Goal: Transaction & Acquisition: Purchase product/service

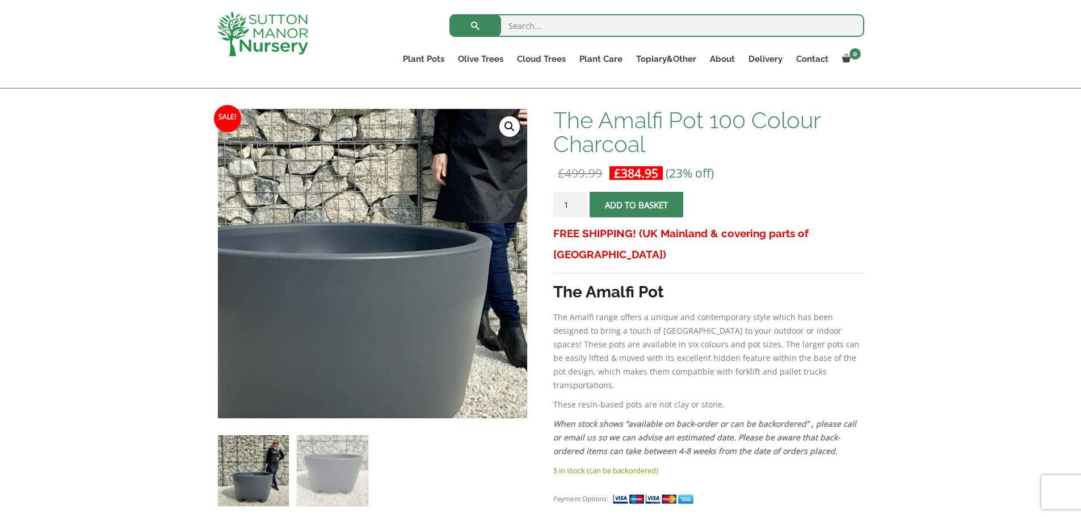
scroll to position [284, 0]
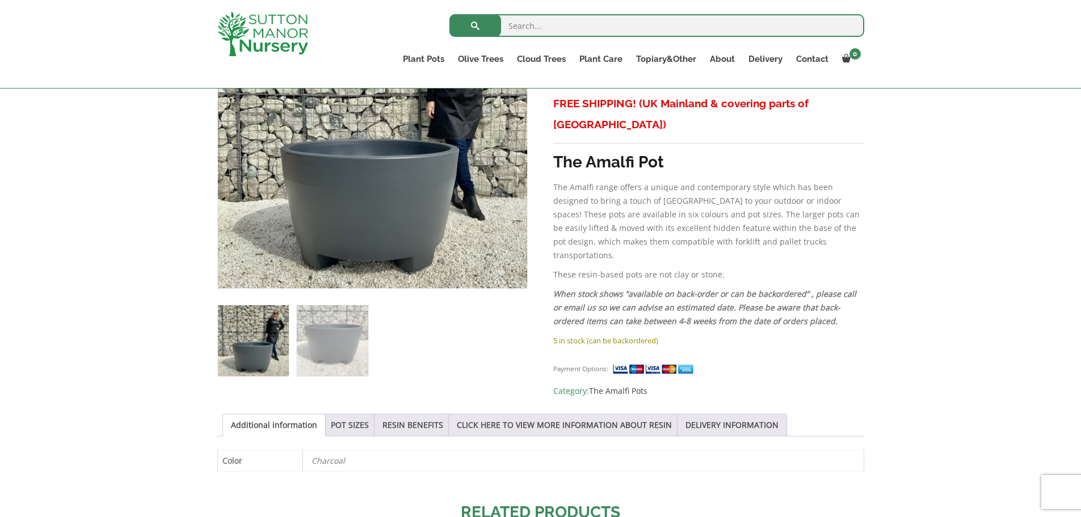
click at [259, 356] on img at bounding box center [253, 340] width 71 height 71
click at [342, 355] on img at bounding box center [332, 340] width 71 height 71
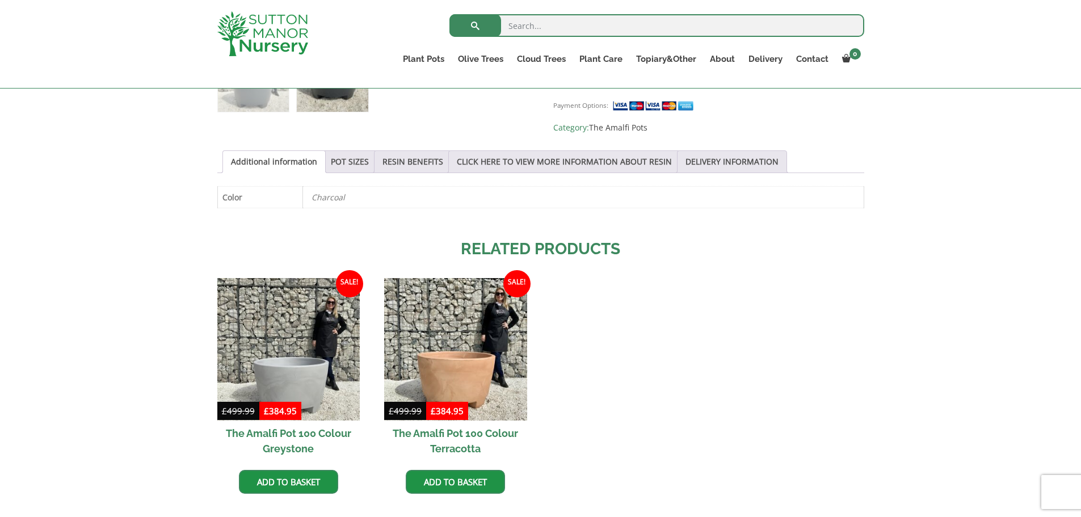
scroll to position [568, 0]
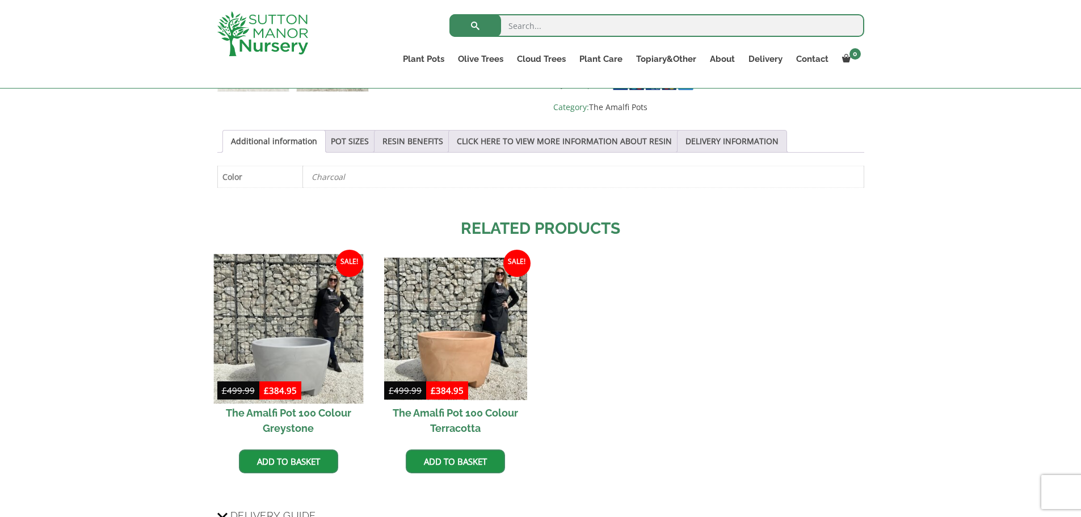
click at [305, 346] on img at bounding box center [288, 329] width 150 height 150
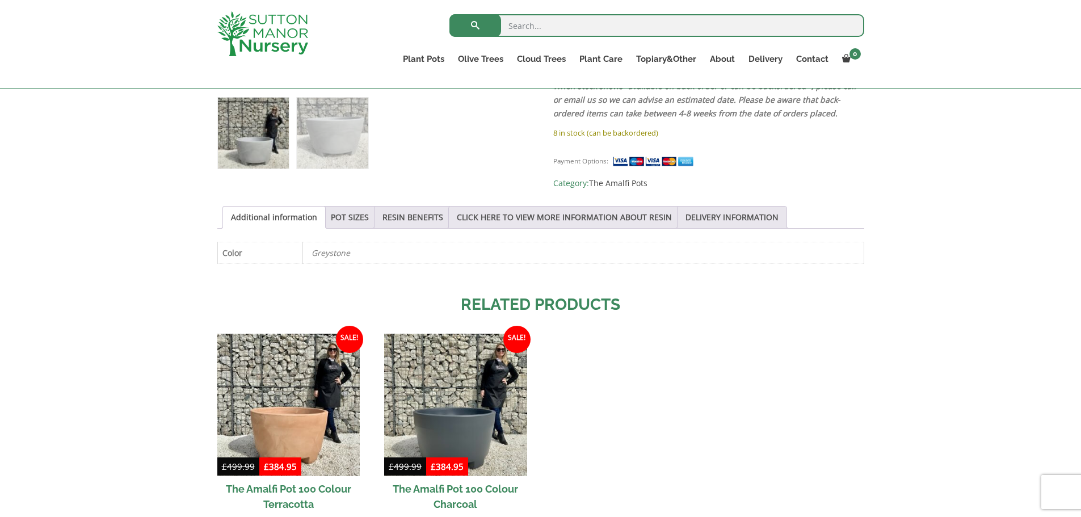
scroll to position [568, 0]
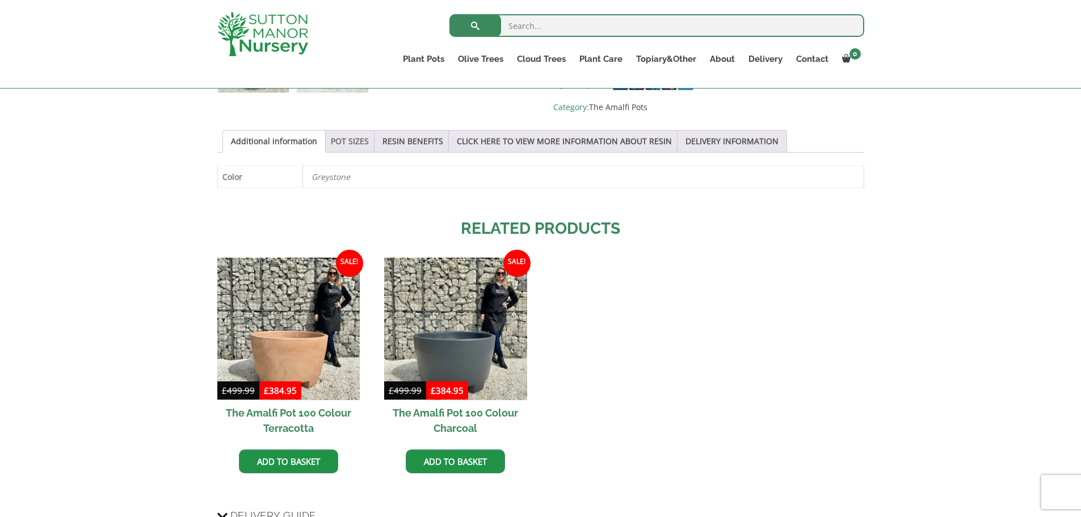
click at [355, 136] on link "POT SIZES" at bounding box center [350, 142] width 38 height 22
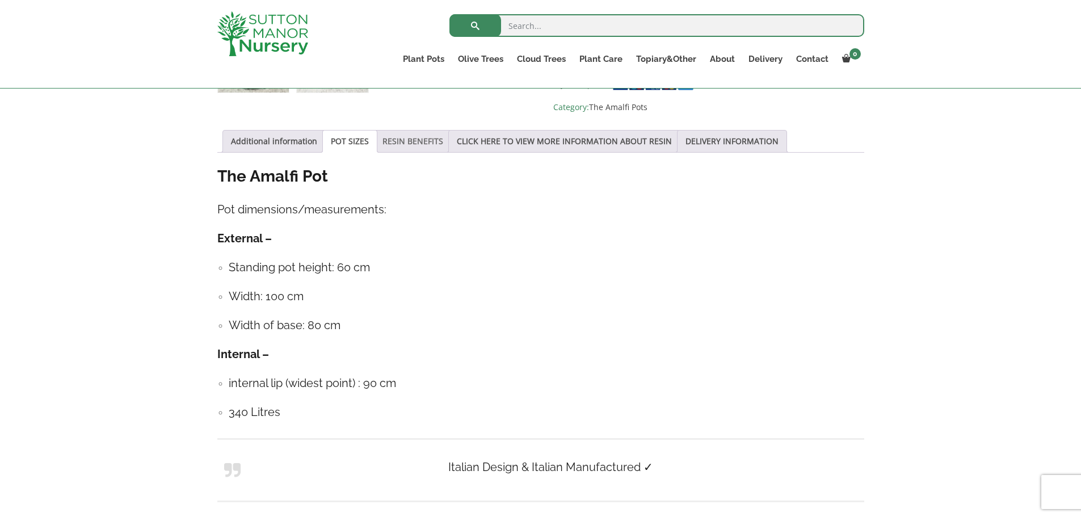
click at [409, 135] on link "RESIN BENEFITS" at bounding box center [413, 142] width 61 height 22
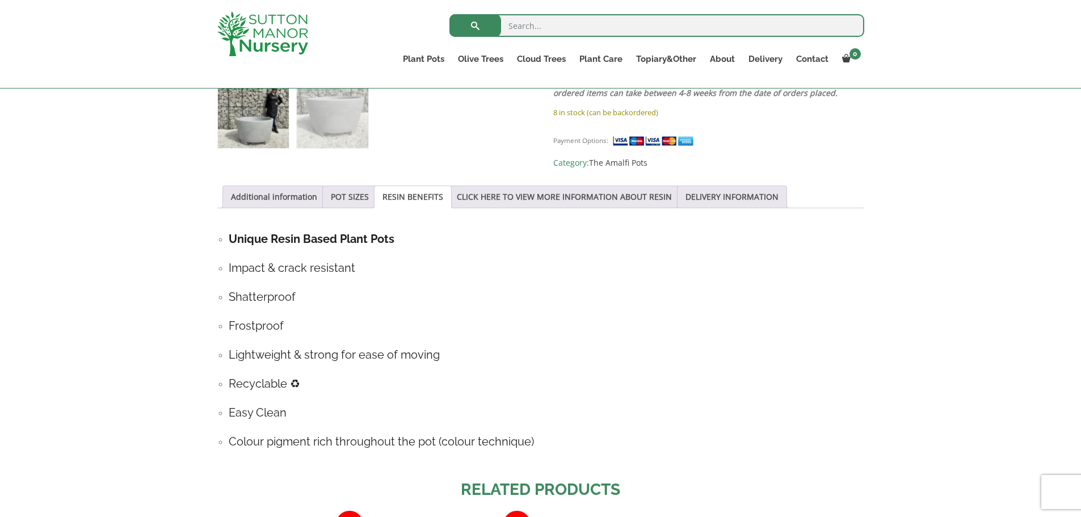
scroll to position [511, 0]
drag, startPoint x: 507, startPoint y: 195, endPoint x: 528, endPoint y: 191, distance: 21.4
click at [507, 195] on link "CLICK HERE TO VIEW MORE INFORMATION ABOUT RESIN" at bounding box center [564, 198] width 215 height 22
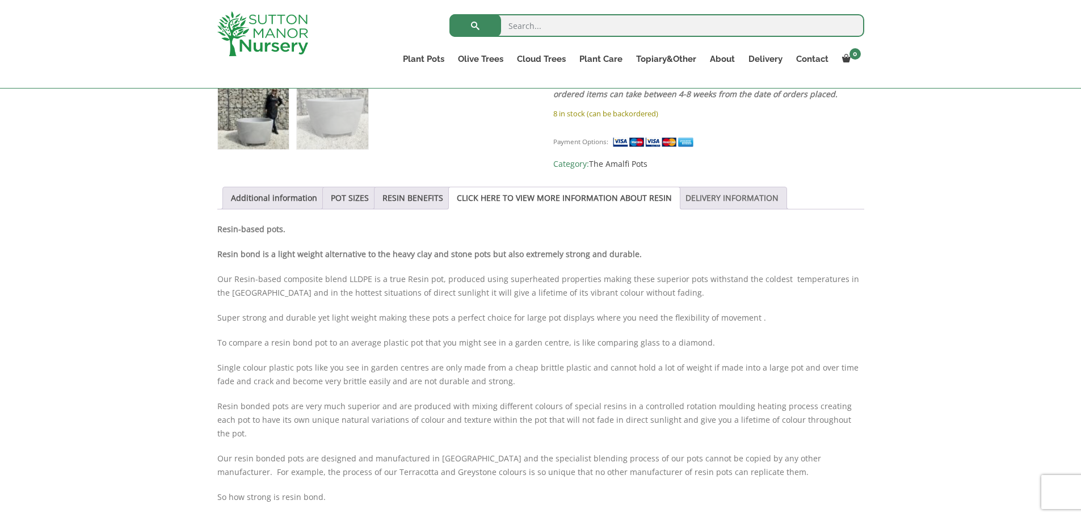
click at [727, 193] on link "DELIVERY INFORMATION" at bounding box center [732, 198] width 93 height 22
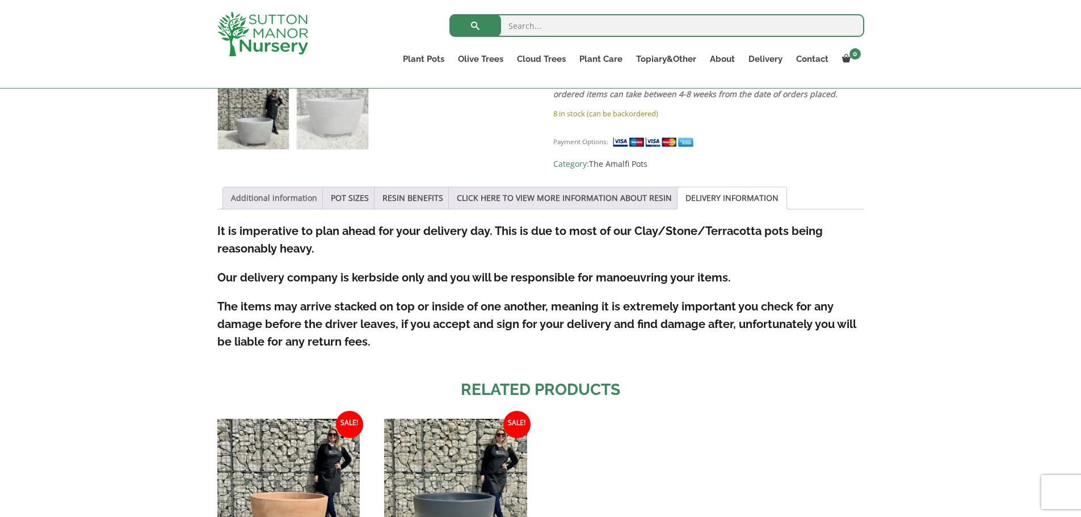
click at [264, 196] on link "Additional information" at bounding box center [274, 198] width 86 height 22
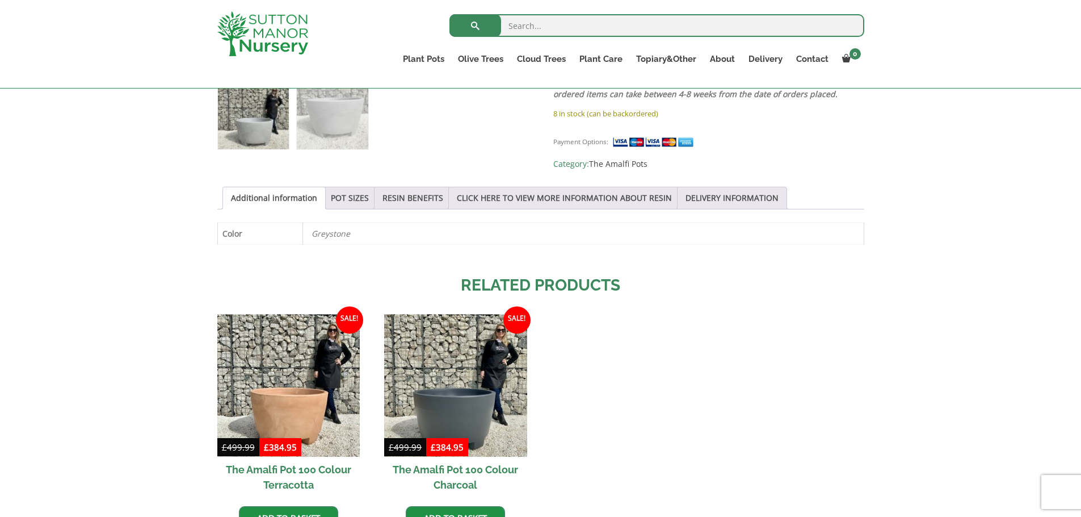
click at [343, 230] on p "Greystone" at bounding box center [584, 233] width 544 height 21
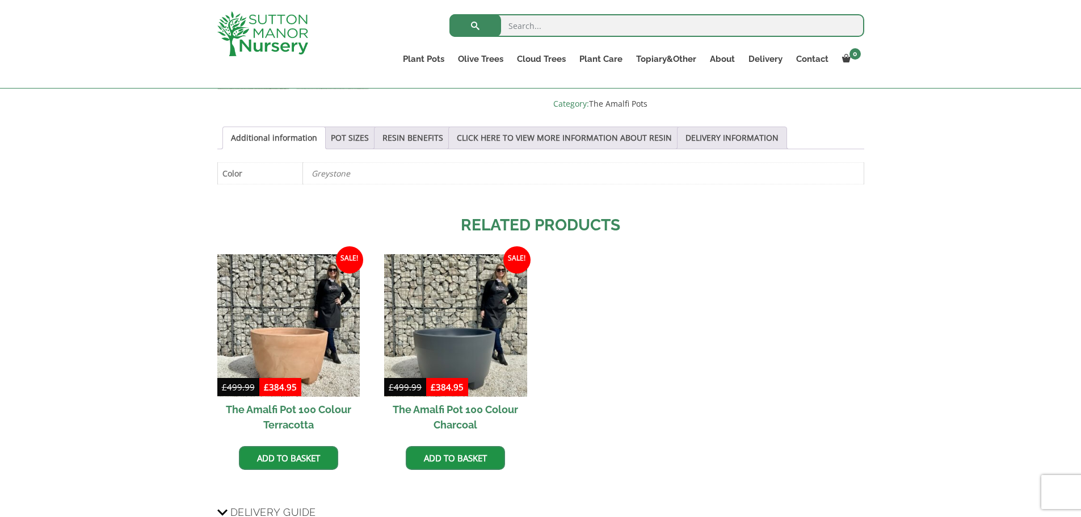
scroll to position [681, 0]
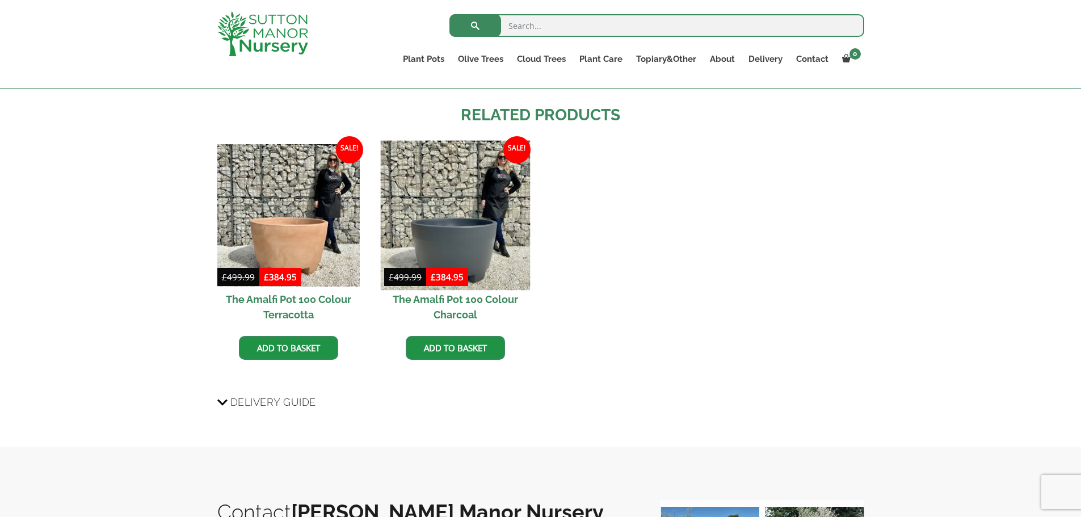
click at [461, 240] on img at bounding box center [456, 215] width 150 height 150
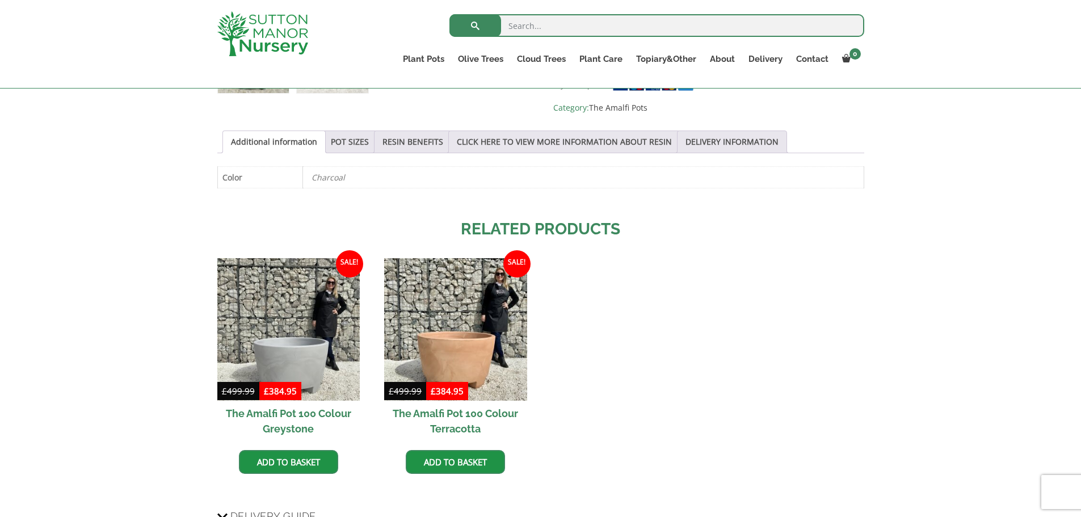
scroll to position [568, 0]
click at [418, 137] on link "RESIN BENEFITS" at bounding box center [413, 142] width 61 height 22
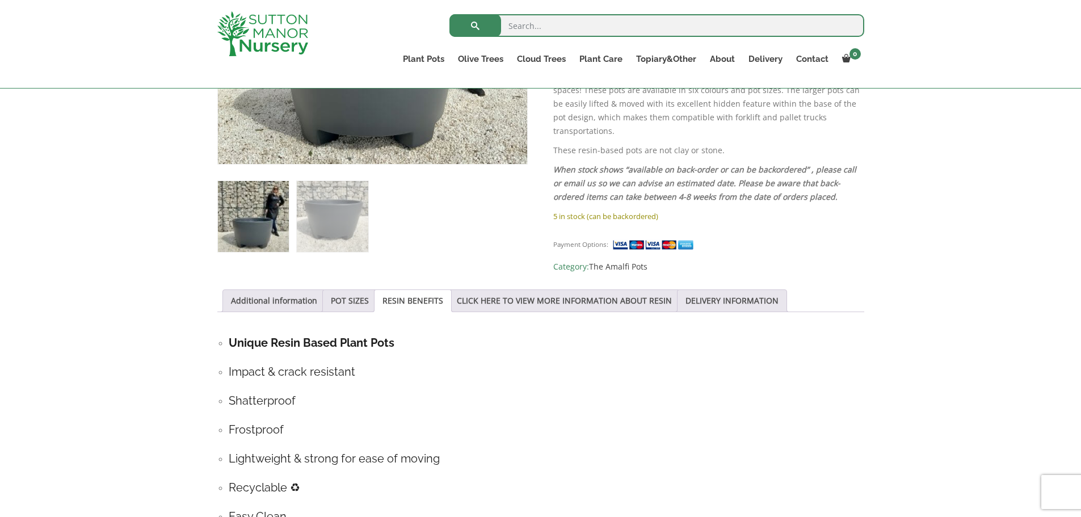
scroll to position [341, 0]
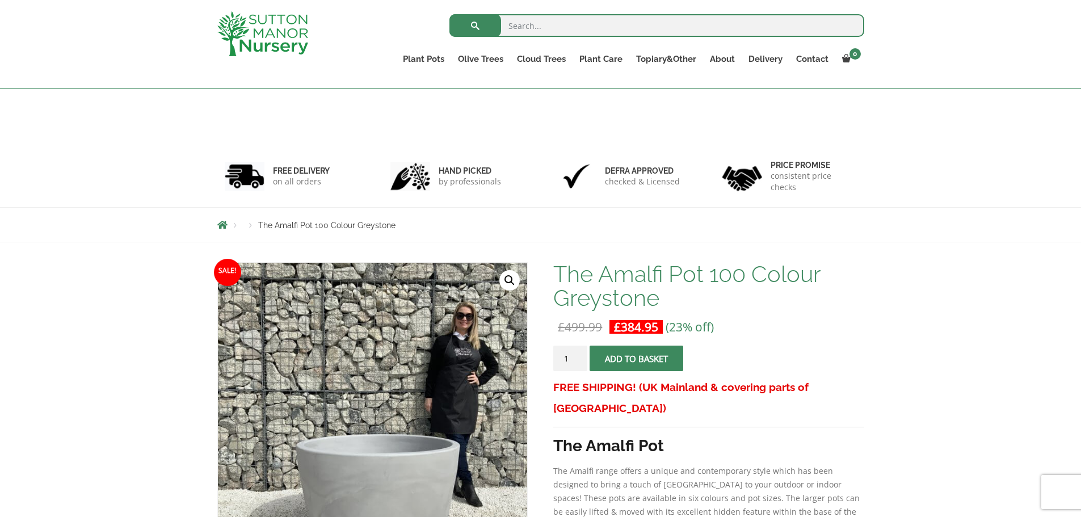
scroll to position [681, 0]
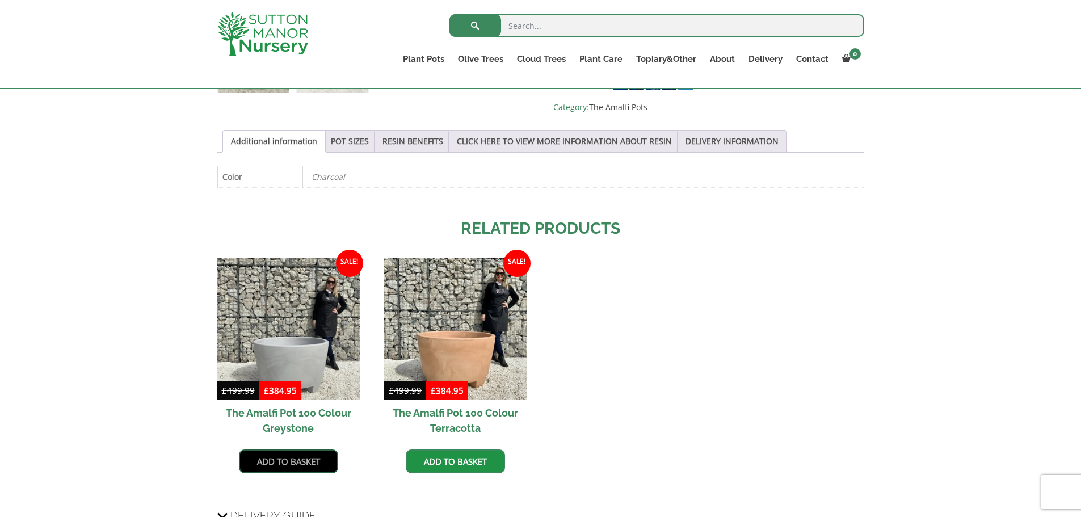
click at [296, 457] on link "Add to basket" at bounding box center [288, 462] width 99 height 24
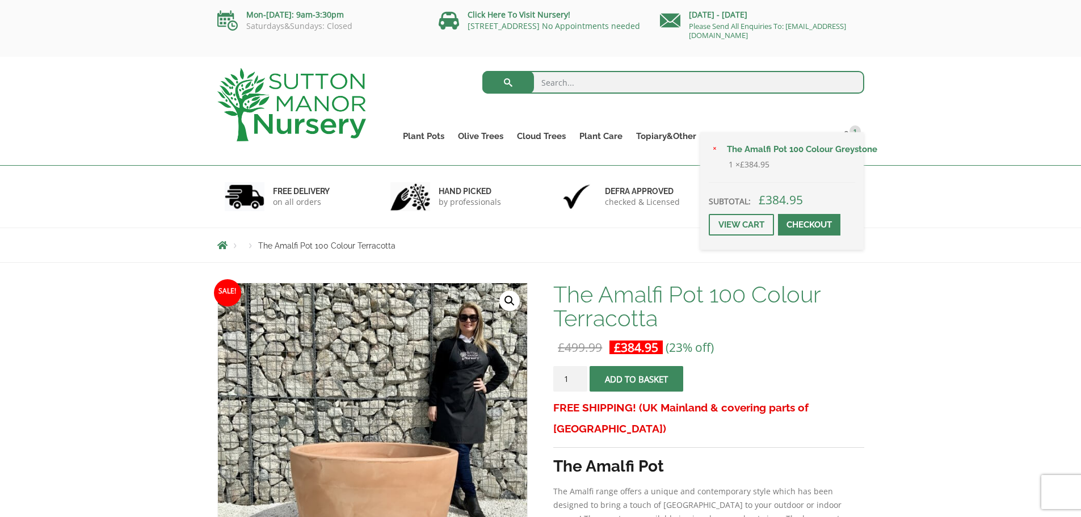
drag, startPoint x: 1075, startPoint y: 95, endPoint x: 852, endPoint y: 132, distance: 226.1
click at [852, 132] on span "1 × The Amalfi Pot 100 Colour Greystone 1 × £ 384.95 Subtotal: £ 384.95 View ca…" at bounding box center [850, 136] width 29 height 16
click at [809, 225] on span at bounding box center [809, 225] width 0 height 0
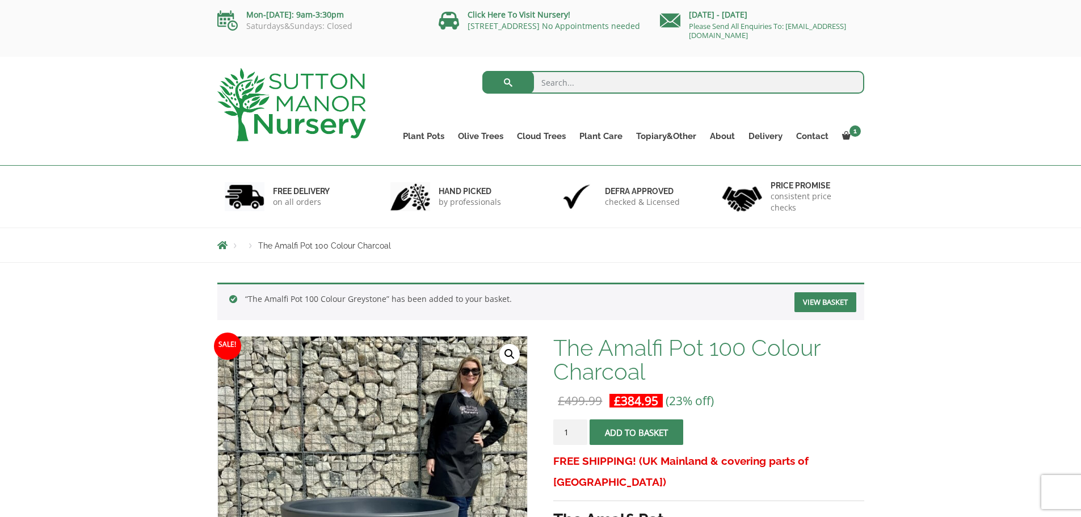
click at [829, 303] on link "View basket" at bounding box center [826, 302] width 62 height 20
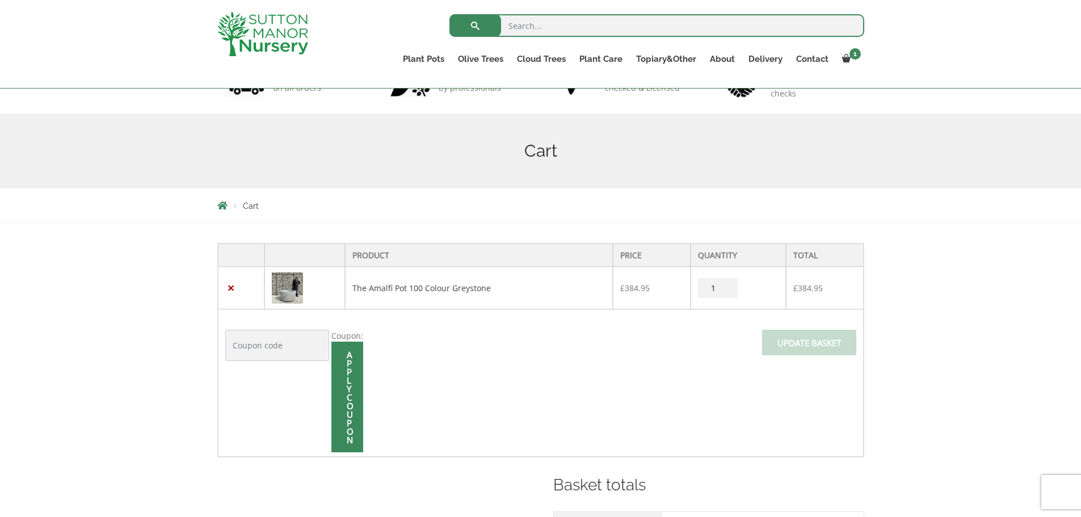
scroll to position [114, 0]
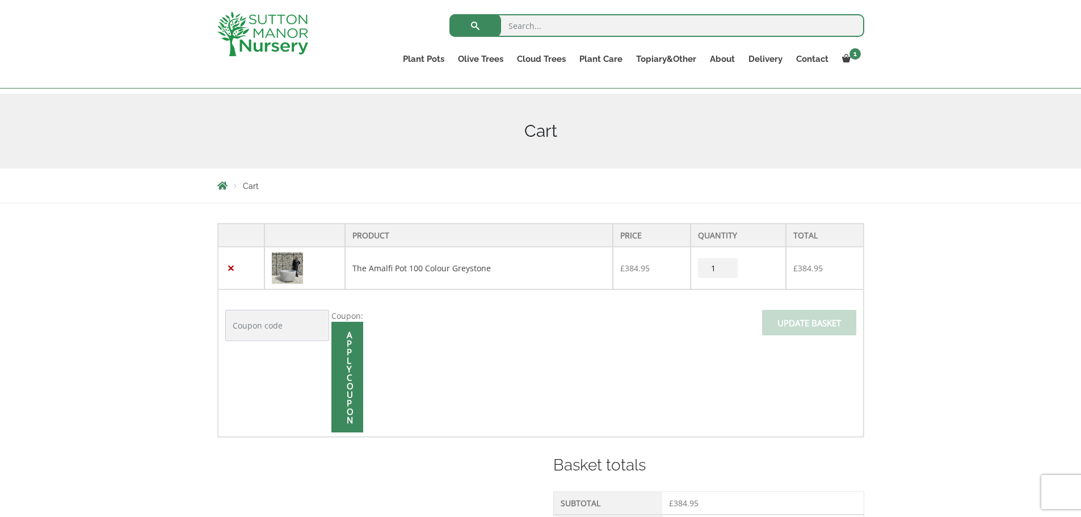
click at [237, 322] on input "Coupon:" at bounding box center [277, 325] width 104 height 31
click at [352, 345] on input "Apply coupon" at bounding box center [347, 377] width 32 height 111
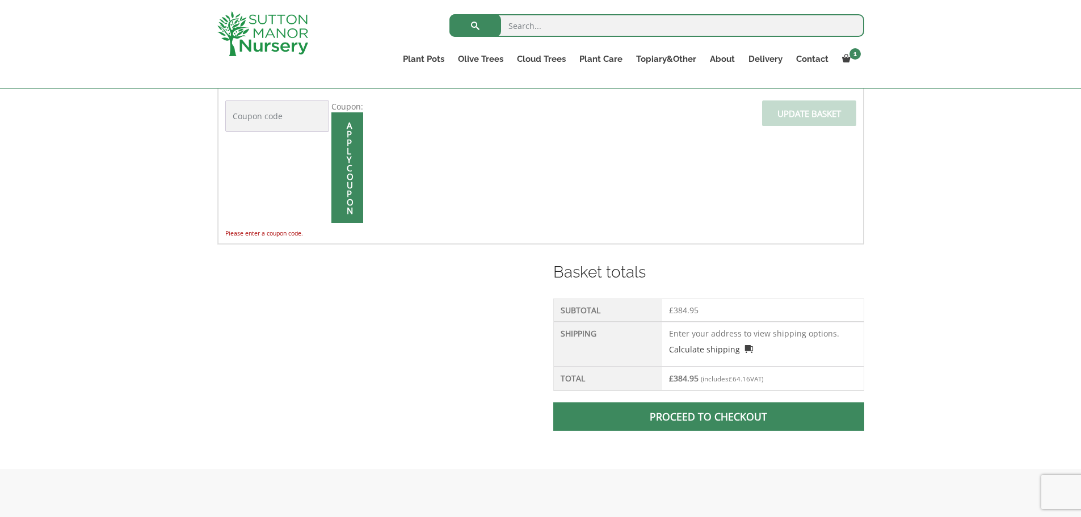
scroll to position [324, 0]
click at [692, 327] on td "Enter your address to view shipping options. Calculate shipping Select a countr…" at bounding box center [762, 343] width 201 height 45
click at [686, 338] on td "Enter your address to view shipping options. Calculate shipping Select a countr…" at bounding box center [762, 343] width 201 height 45
click at [681, 334] on td "Enter your address to view shipping options. Calculate shipping Select a countr…" at bounding box center [762, 343] width 201 height 45
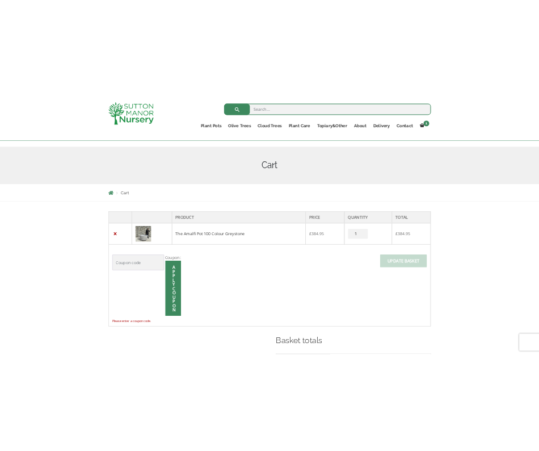
scroll to position [96, 0]
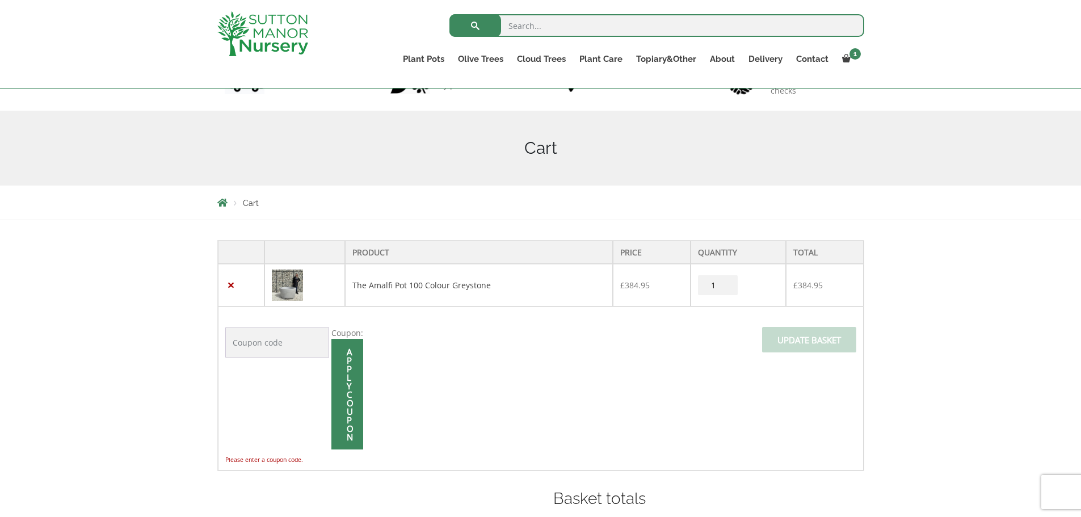
click at [280, 463] on p "Please enter a coupon code." at bounding box center [294, 460] width 138 height 12
click at [261, 350] on input "Coupon:" at bounding box center [277, 342] width 104 height 31
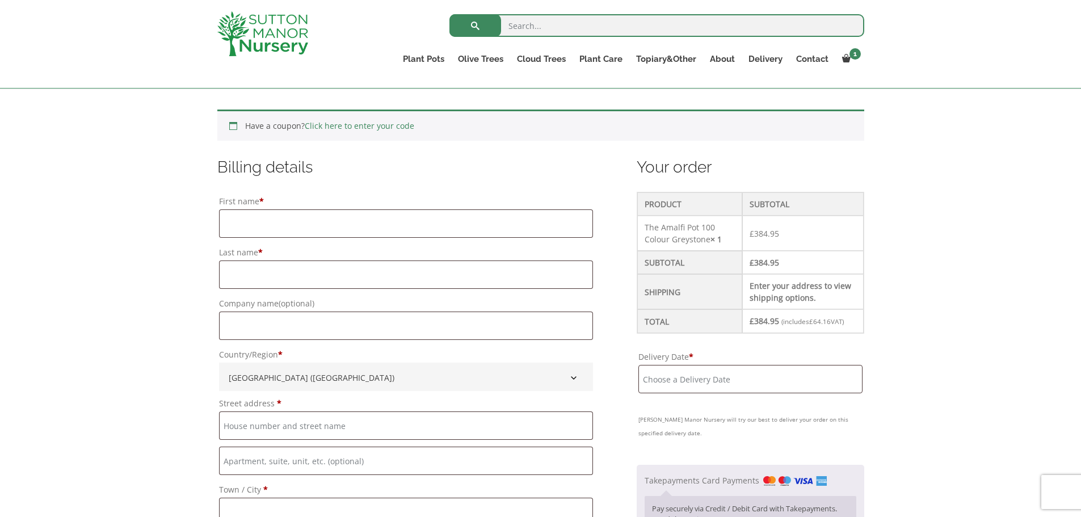
click at [692, 375] on input "Delivery Date *" at bounding box center [751, 379] width 224 height 28
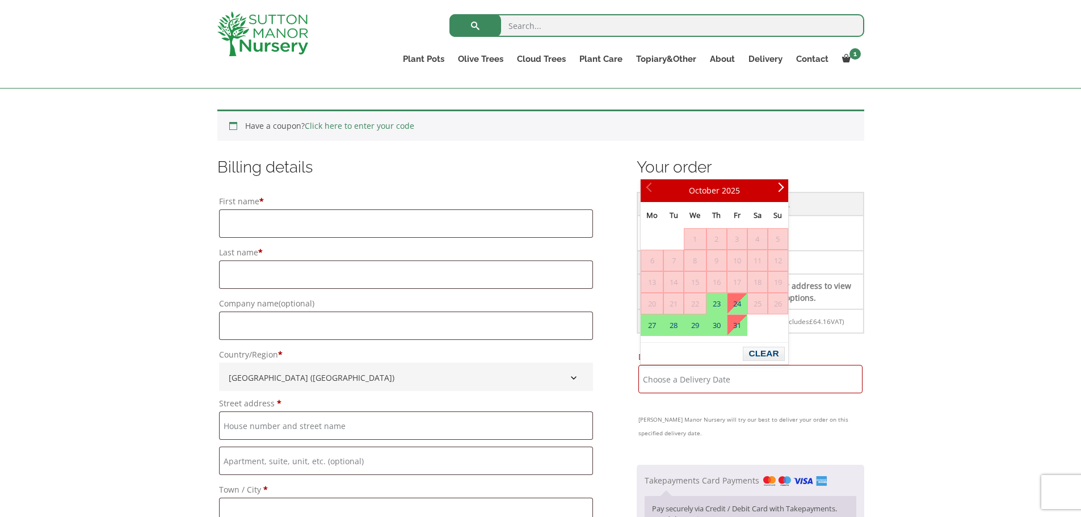
click at [279, 32] on img at bounding box center [262, 33] width 91 height 45
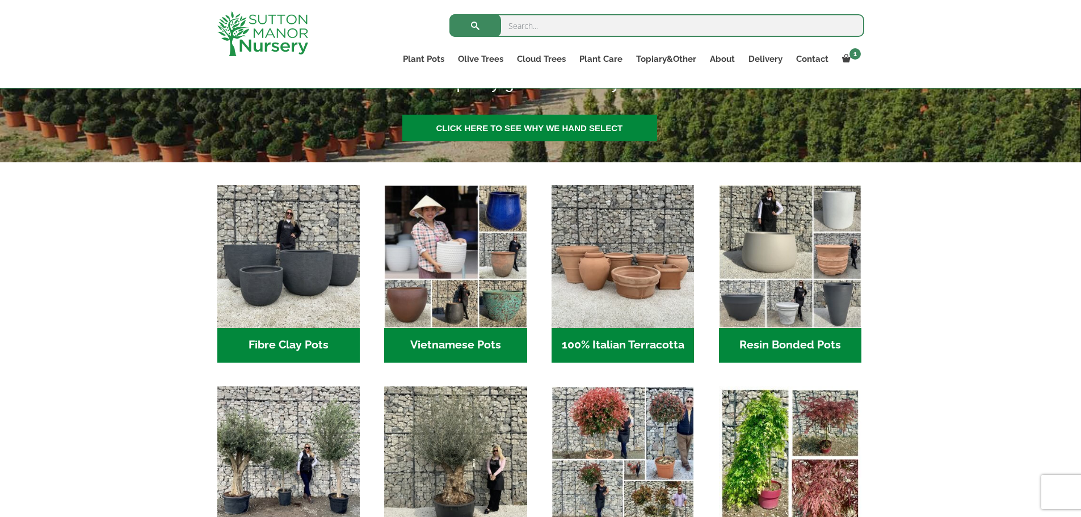
scroll to position [284, 0]
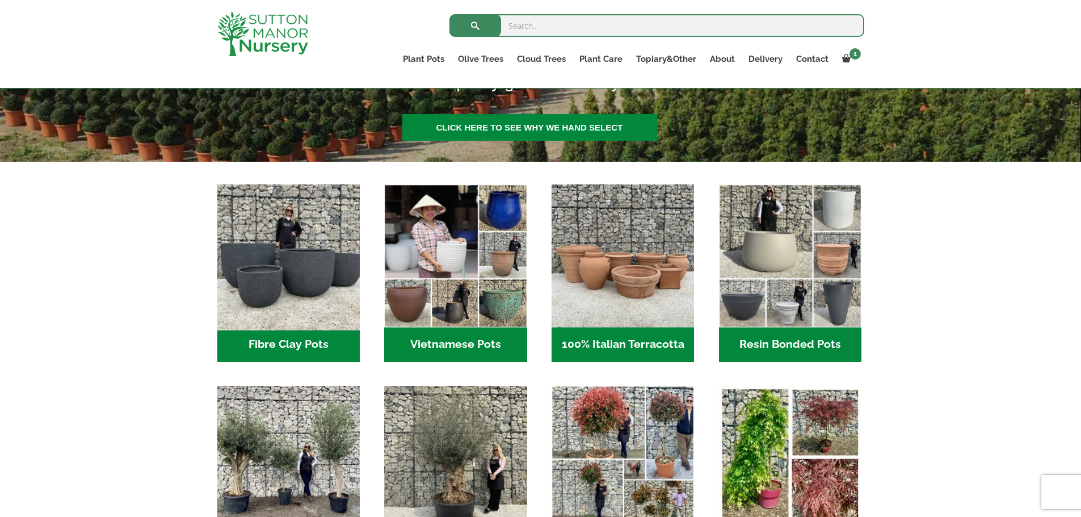
click at [303, 286] on img "Visit product category Fibre Clay Pots" at bounding box center [288, 256] width 150 height 150
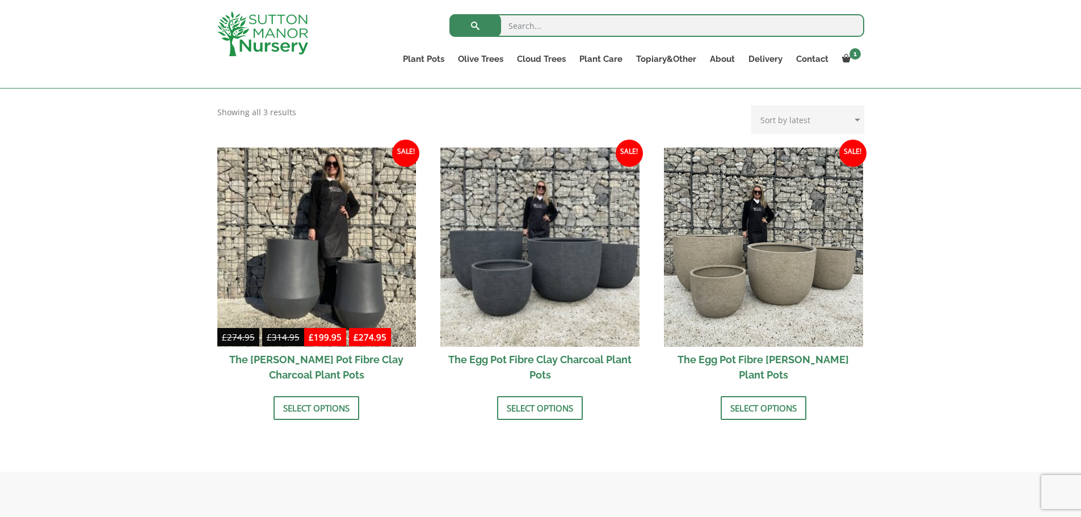
scroll to position [341, 0]
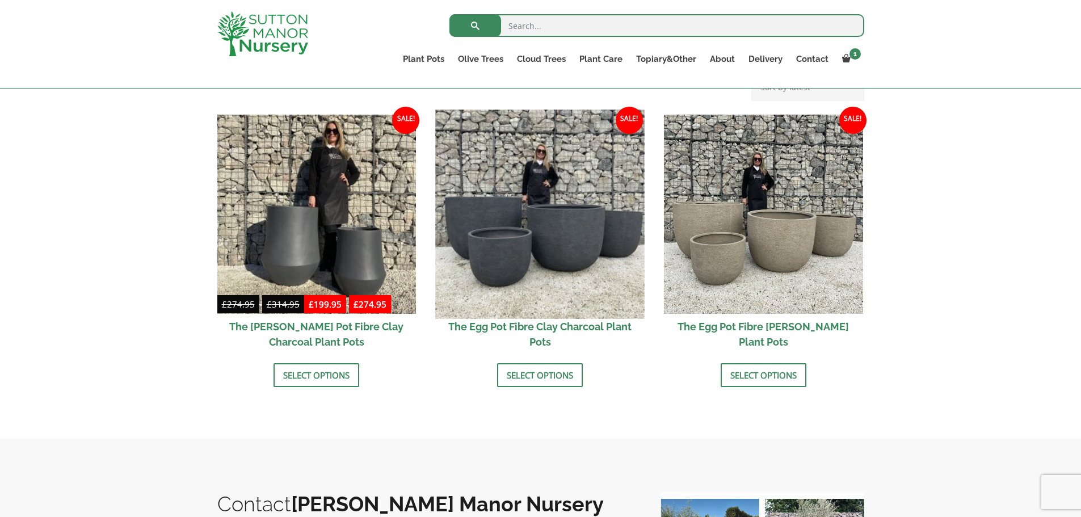
click at [580, 254] on img at bounding box center [540, 214] width 209 height 209
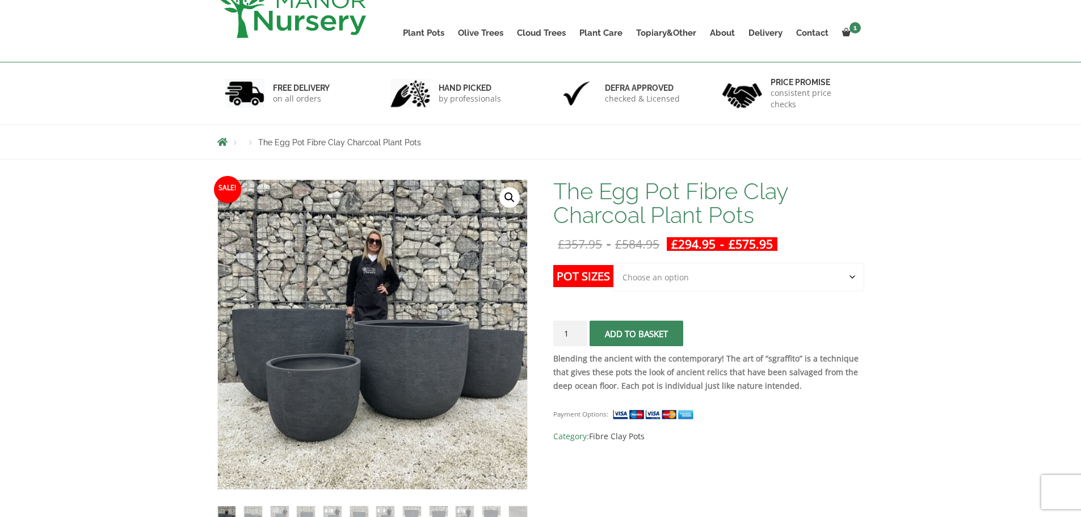
scroll to position [114, 0]
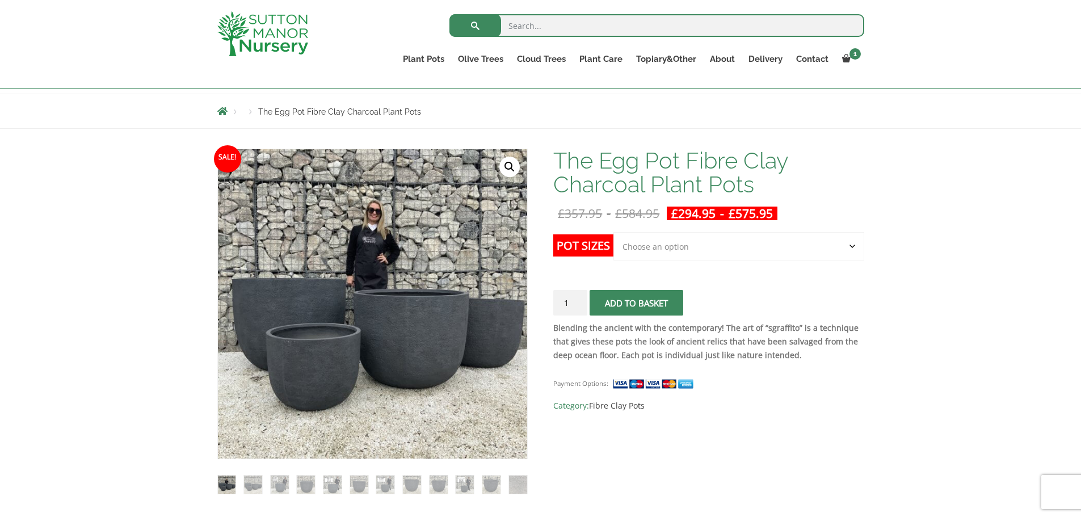
click at [640, 250] on select "Choose an option Click here to buy the 5th To Largest Pot In The Picture Click …" at bounding box center [739, 246] width 250 height 28
select select "Click here to buy The Largest Pot In The Picture"
click at [614, 232] on select "Choose an option Click here to buy the 5th To Largest Pot In The Picture Click …" at bounding box center [739, 246] width 250 height 28
